Goal: Find specific page/section: Find specific page/section

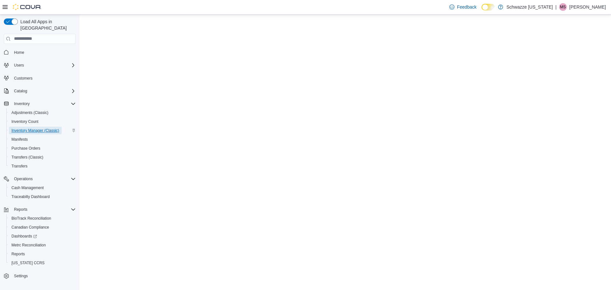
click at [58, 128] on span "Inventory Manager (Classic)" at bounding box center [35, 130] width 48 height 5
